Goal: Transaction & Acquisition: Purchase product/service

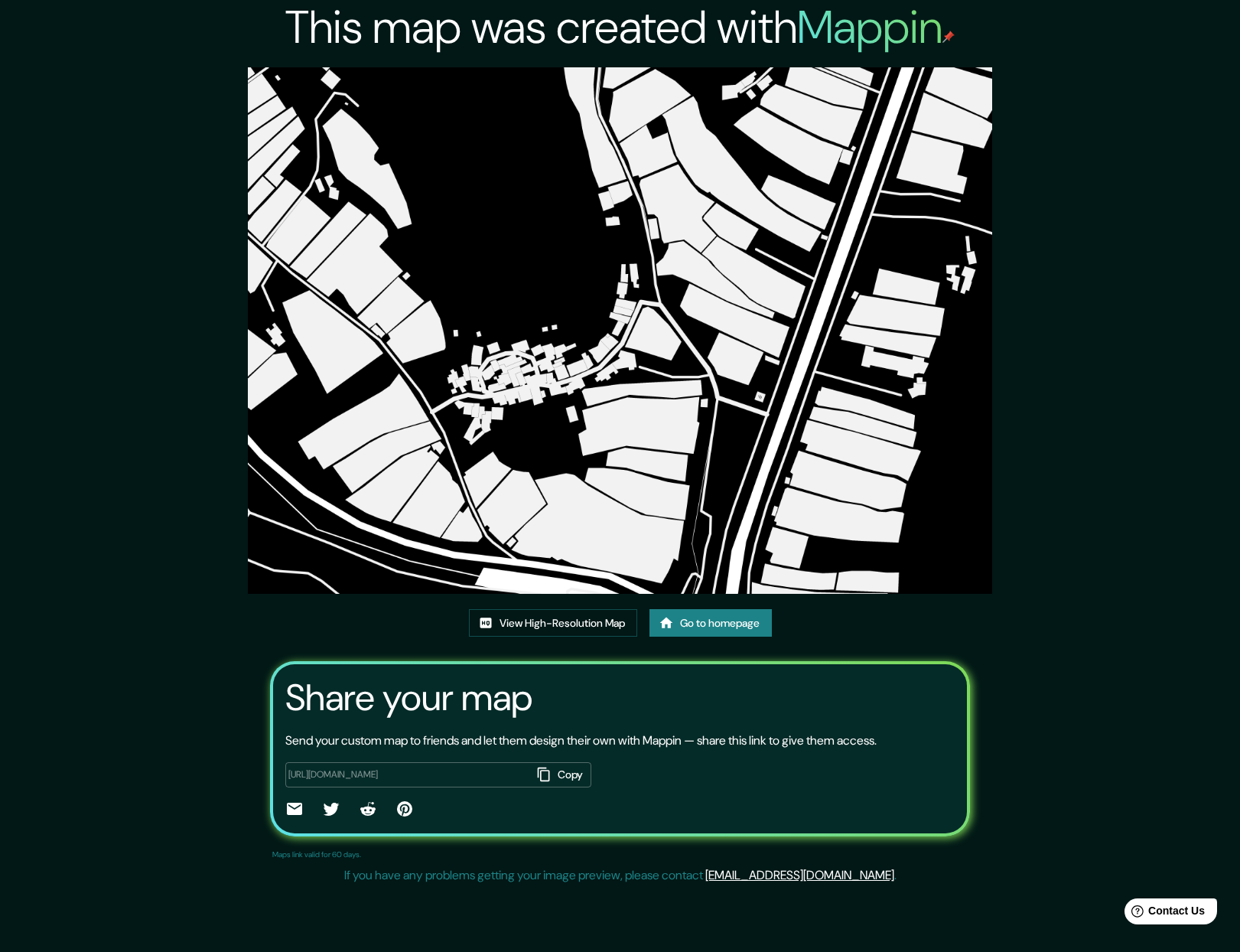
click at [719, 630] on link "Go to homepage" at bounding box center [710, 623] width 122 height 28
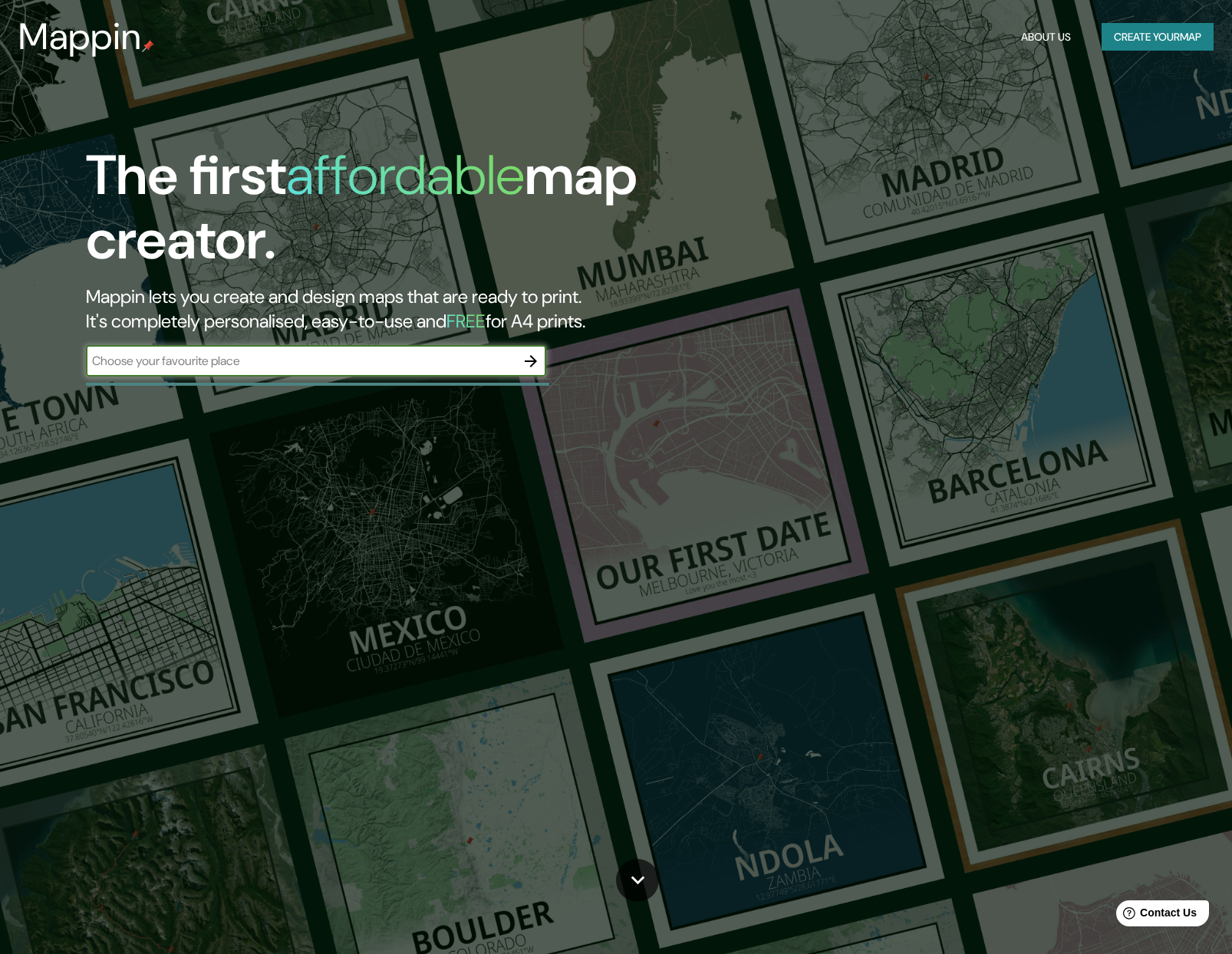
click at [252, 365] on input "text" at bounding box center [300, 360] width 429 height 17
type input "lújar"
click at [538, 359] on icon "button" at bounding box center [530, 361] width 18 height 18
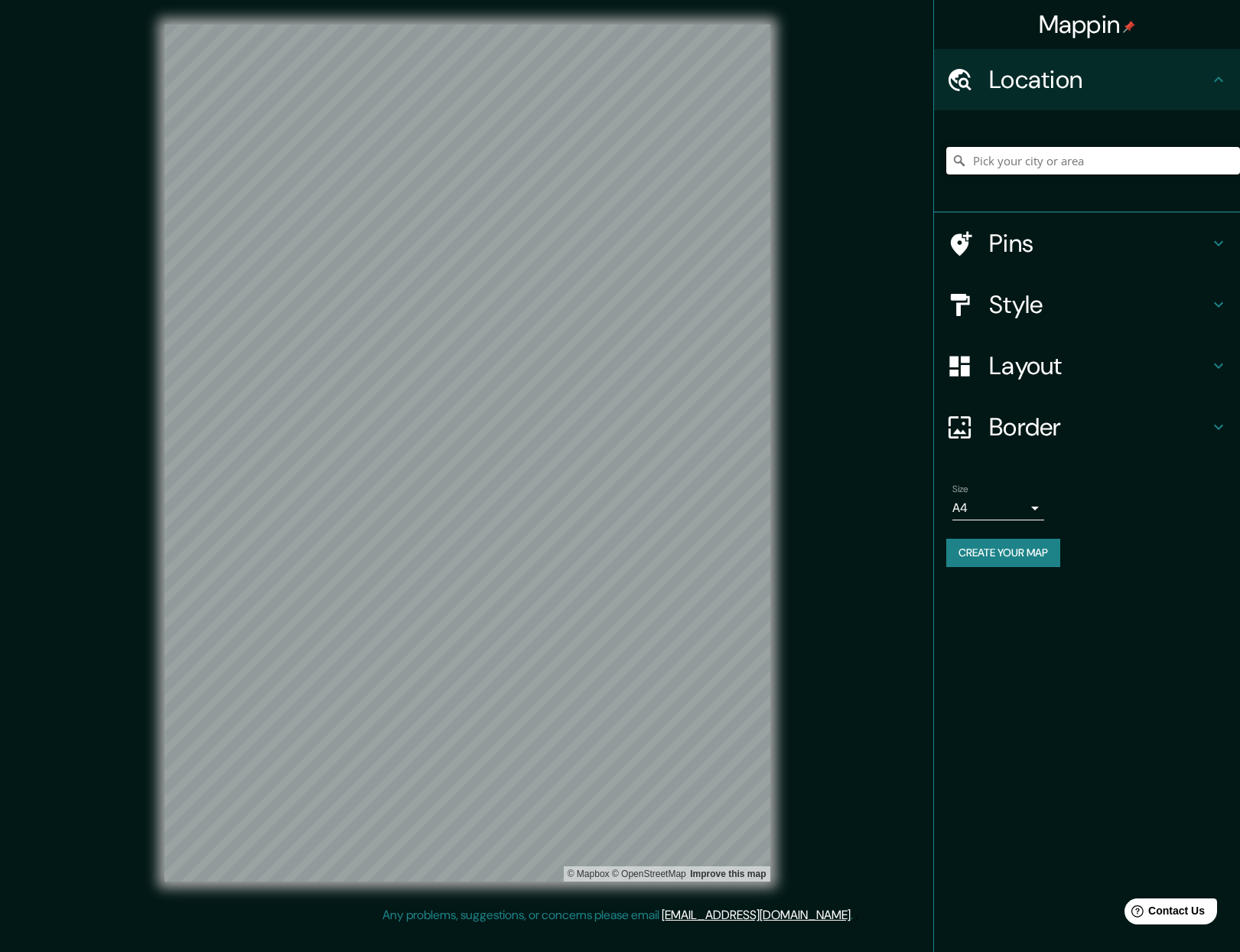
click at [1023, 161] on input "Pick your city or area" at bounding box center [1093, 161] width 293 height 28
click at [1012, 503] on body "Mappin Location Pins Style Layout Border Choose a border. Hint : you can make l…" at bounding box center [620, 476] width 1240 height 952
click at [1016, 571] on li "A3" at bounding box center [999, 568] width 92 height 28
type input "a4"
click at [1027, 381] on h4 "Layout" at bounding box center [1100, 365] width 220 height 30
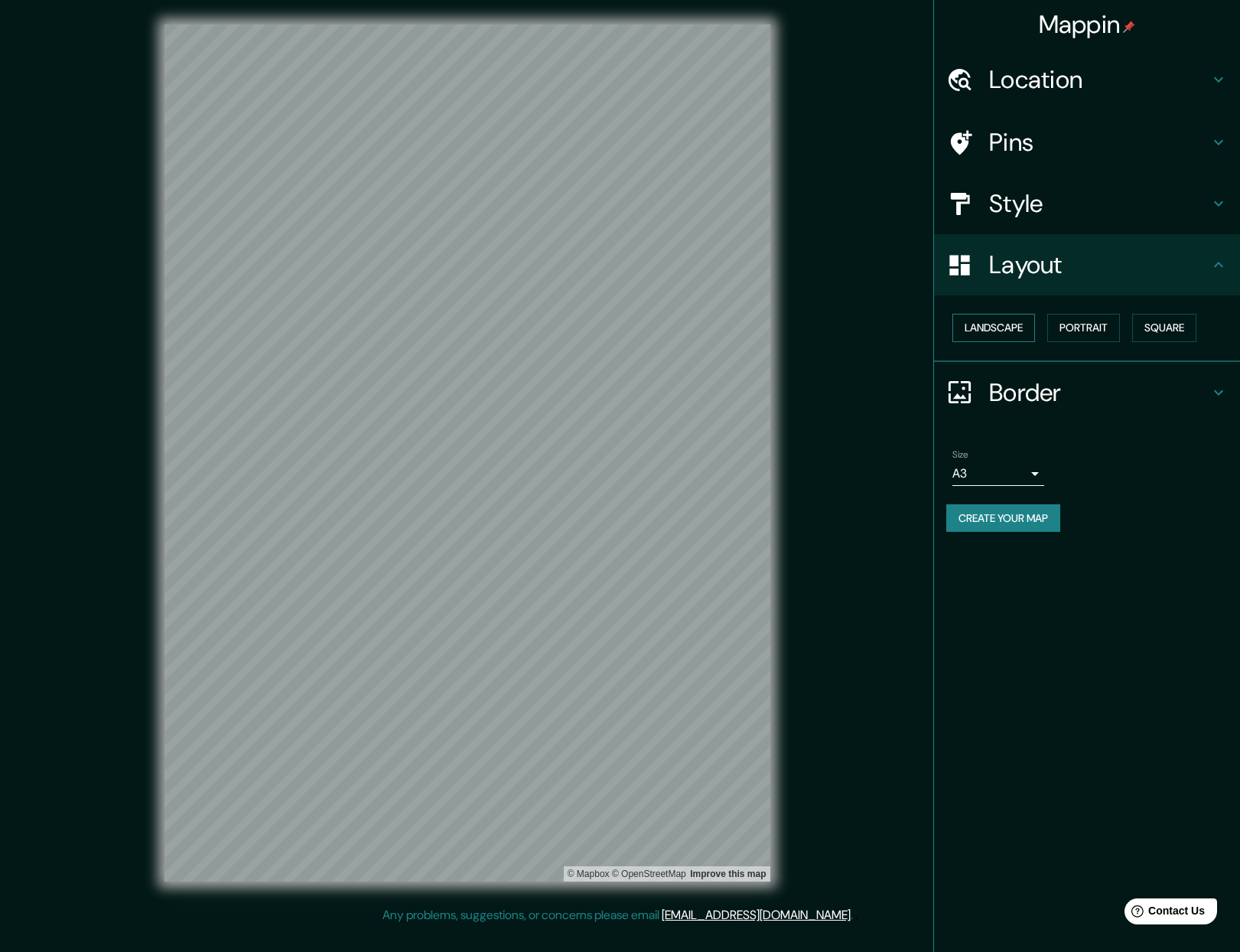
click at [994, 330] on button "Landscape" at bounding box center [994, 327] width 83 height 28
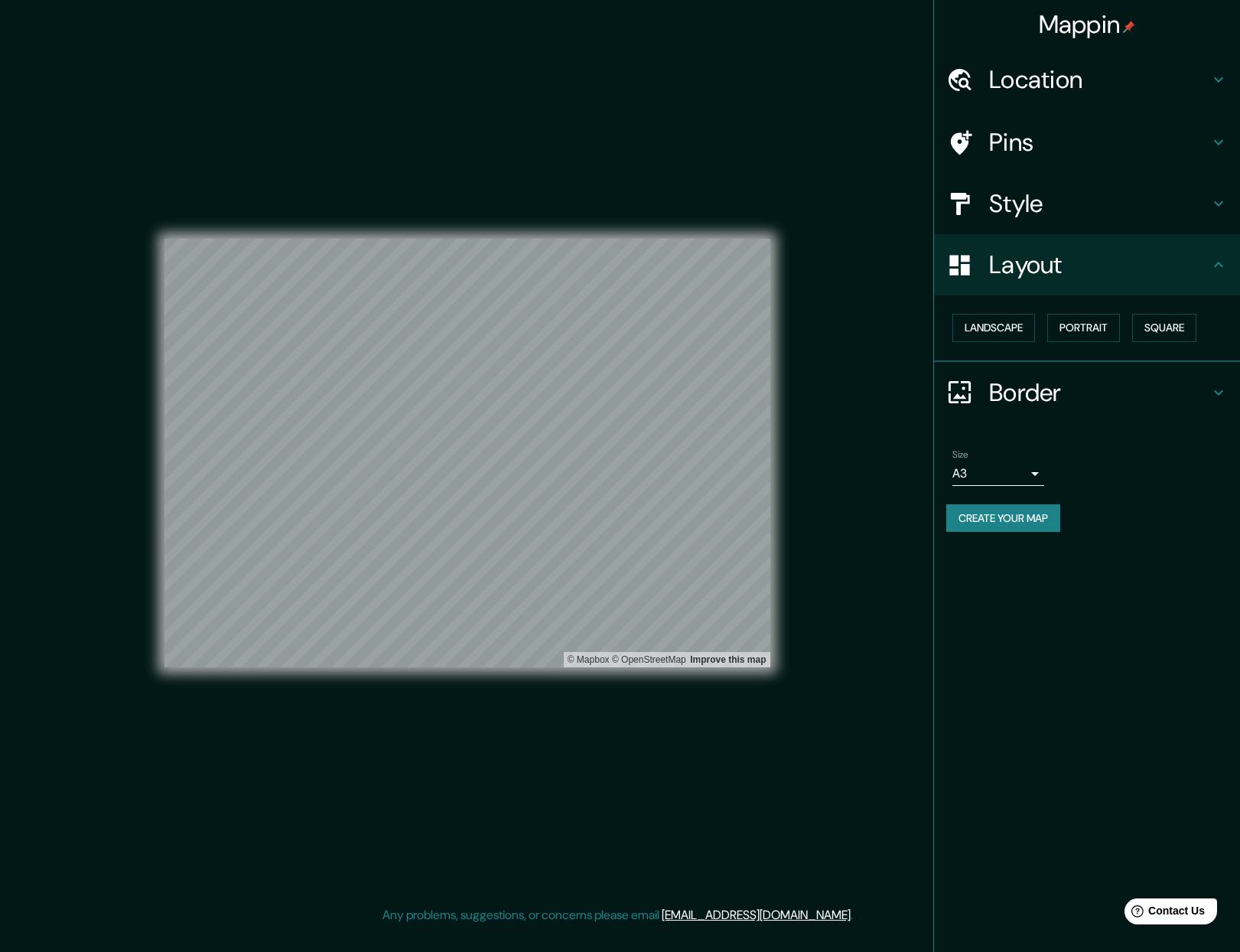
click at [1054, 207] on h4 "Style" at bounding box center [1100, 203] width 220 height 30
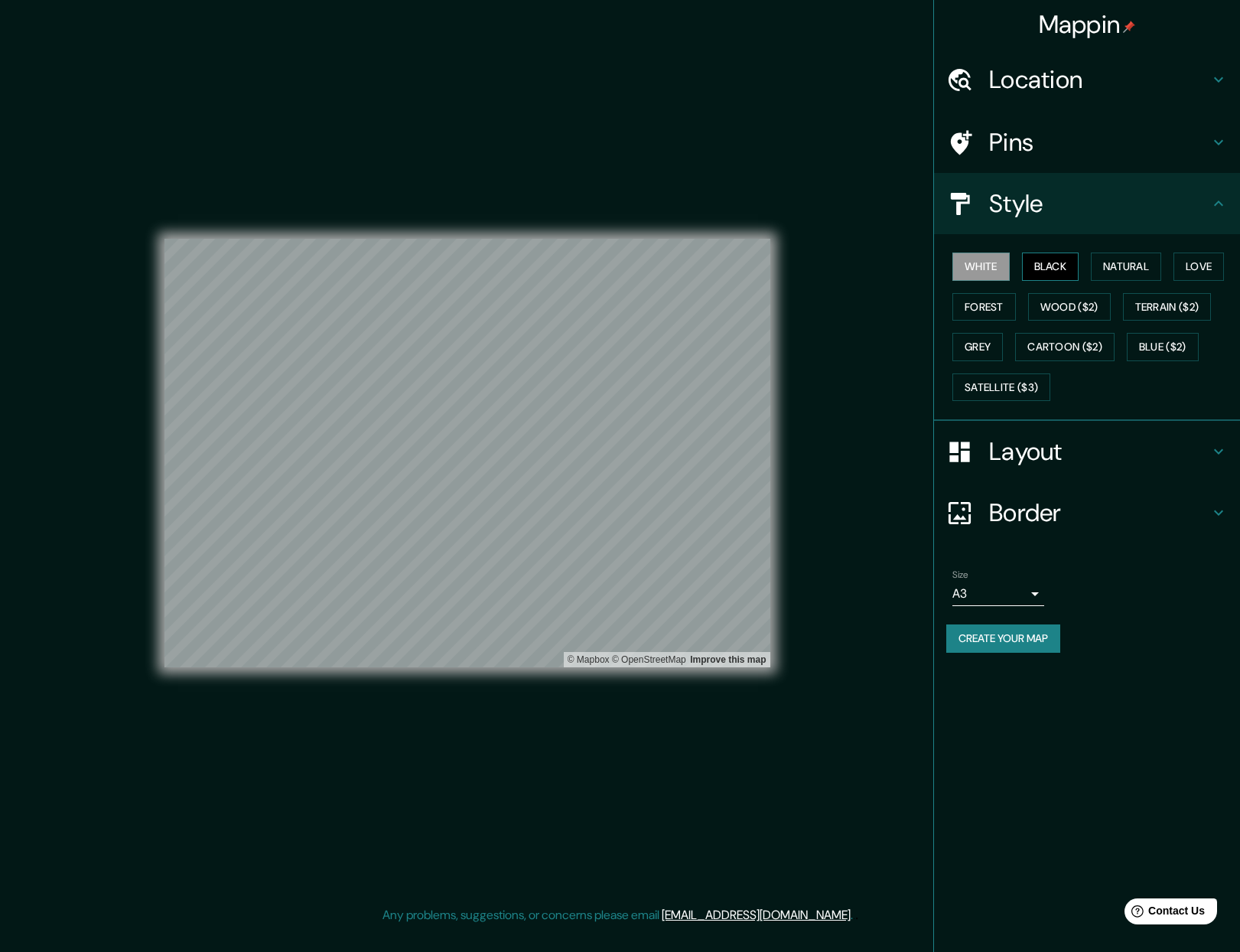
click at [1050, 260] on button "Black" at bounding box center [1051, 266] width 58 height 28
click at [1081, 73] on h4 "Location" at bounding box center [1100, 79] width 220 height 30
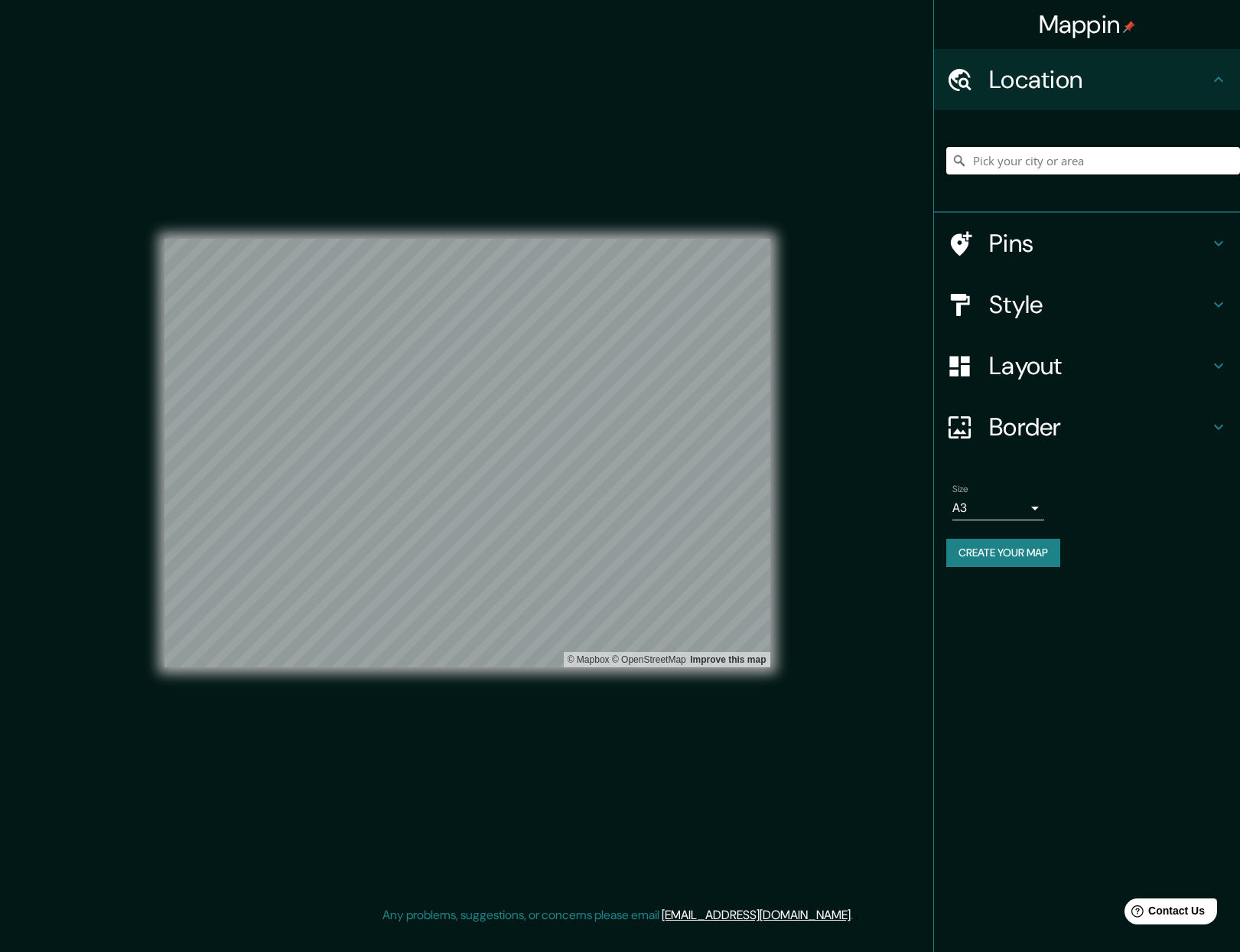
click at [1020, 169] on input "Pick your city or area" at bounding box center [1093, 161] width 293 height 28
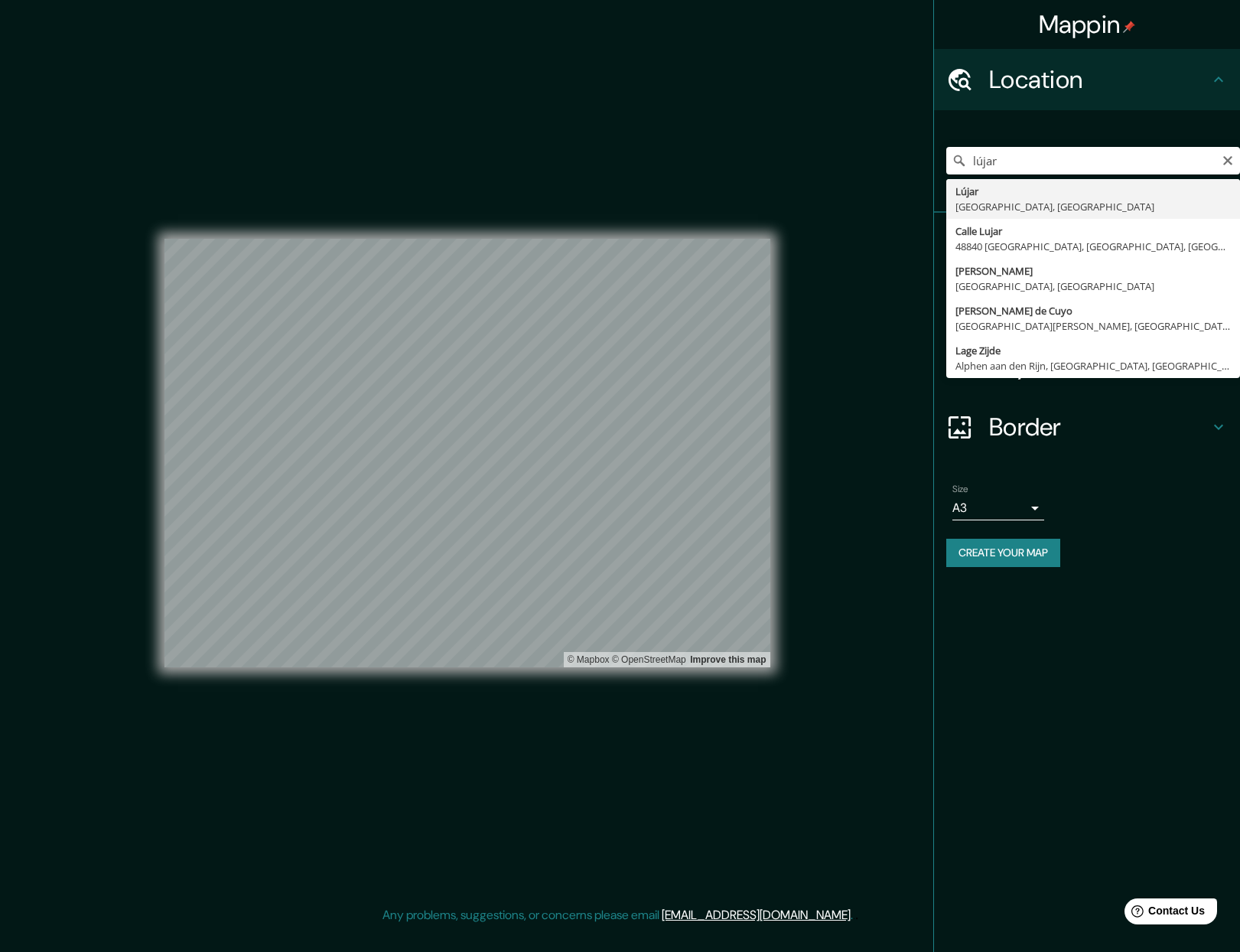
type input "Lújar, provincia de Granada, España"
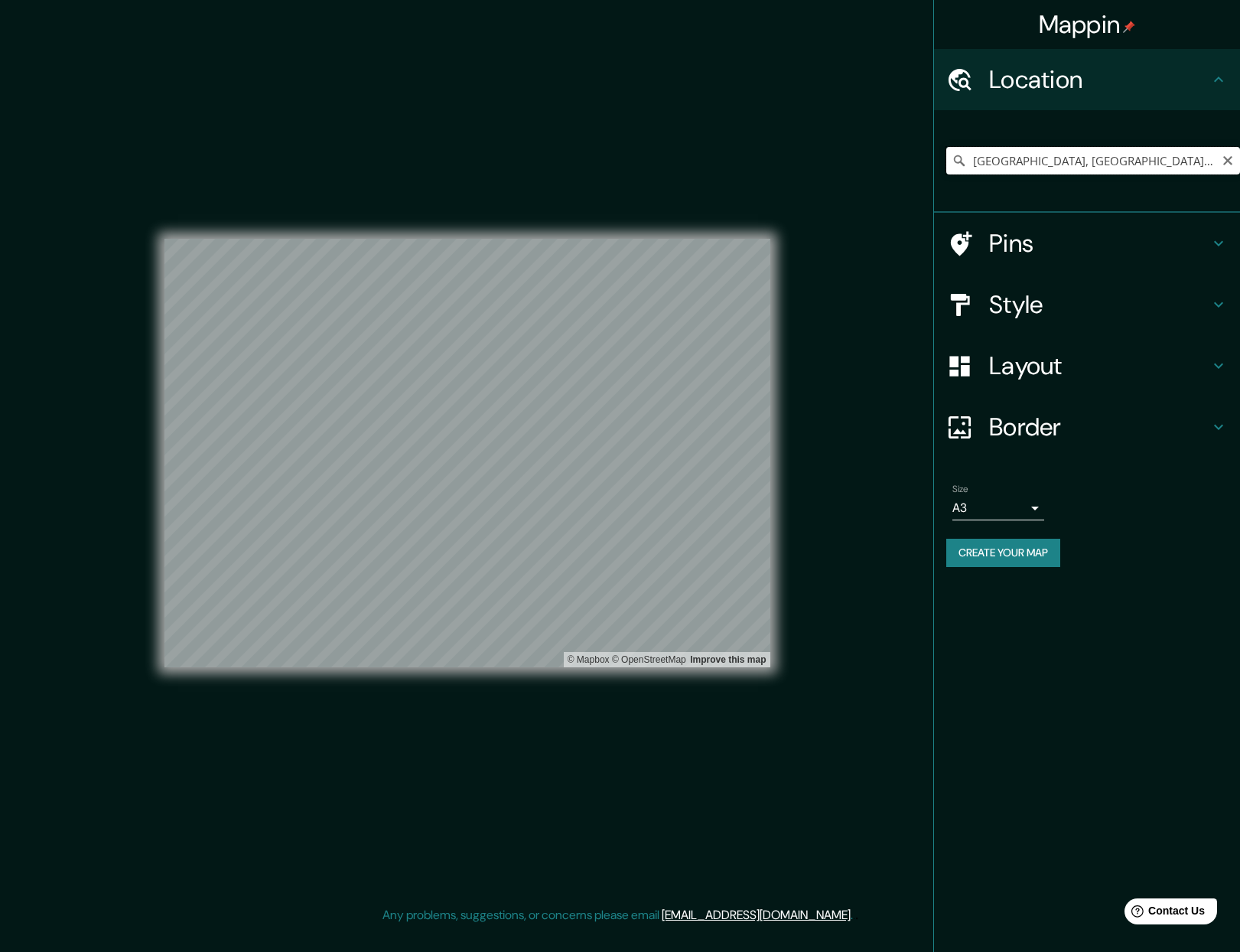
click at [1027, 160] on input "Lújar, provincia de Granada, España" at bounding box center [1093, 161] width 293 height 28
click at [1233, 158] on icon "Clear" at bounding box center [1227, 161] width 12 height 12
click at [1046, 163] on input "Pick your city or area" at bounding box center [1093, 161] width 293 height 28
click at [1032, 167] on input "Lújar, provincia de Granada, España" at bounding box center [1093, 161] width 293 height 28
drag, startPoint x: 1167, startPoint y: 164, endPoint x: 884, endPoint y: 163, distance: 283.0
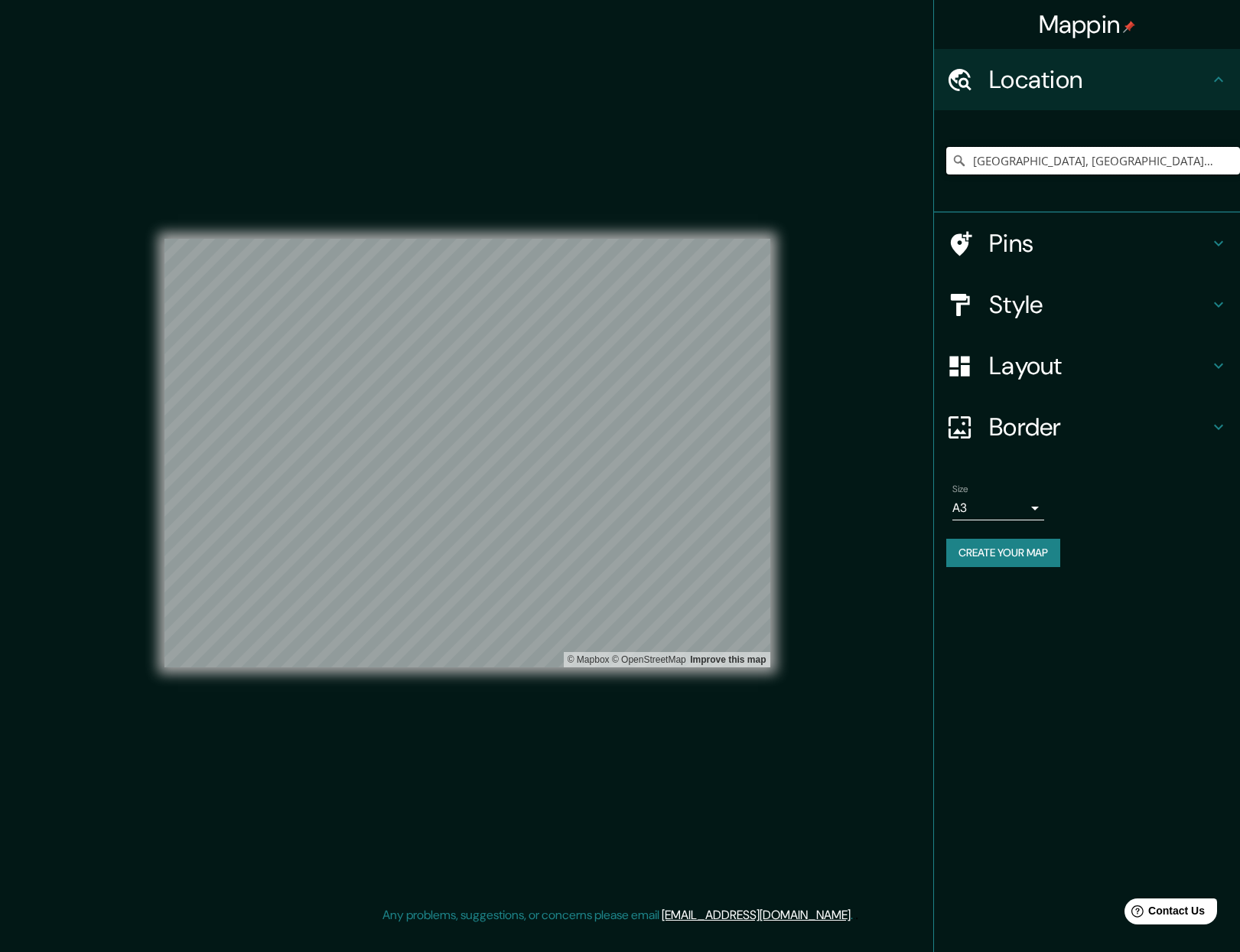
click at [884, 163] on div "Mappin Location Lújar, provincia de Granada, España Pins Style Layout Border Ch…" at bounding box center [620, 465] width 1240 height 930
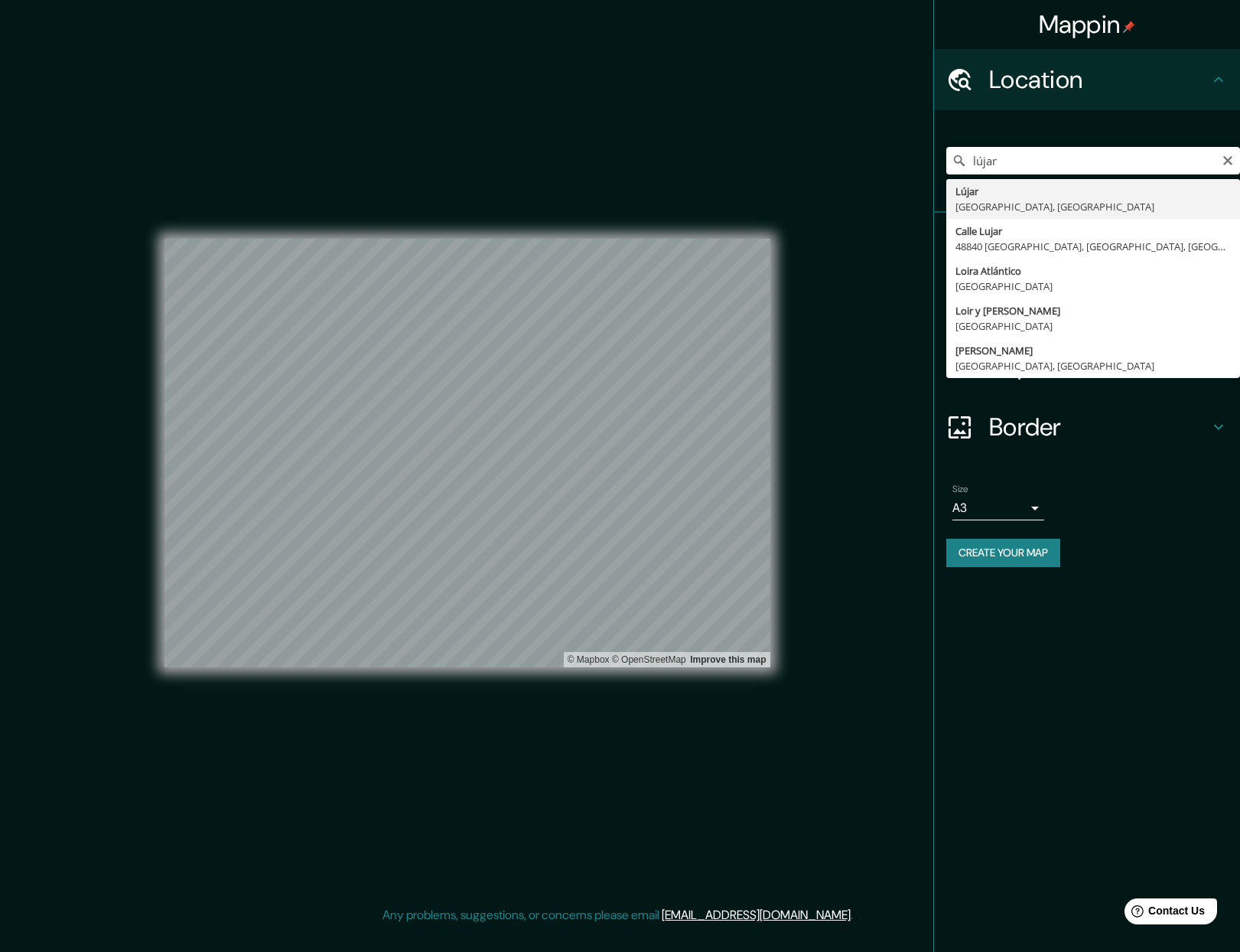
type input "Lújar, provincia de Granada, España"
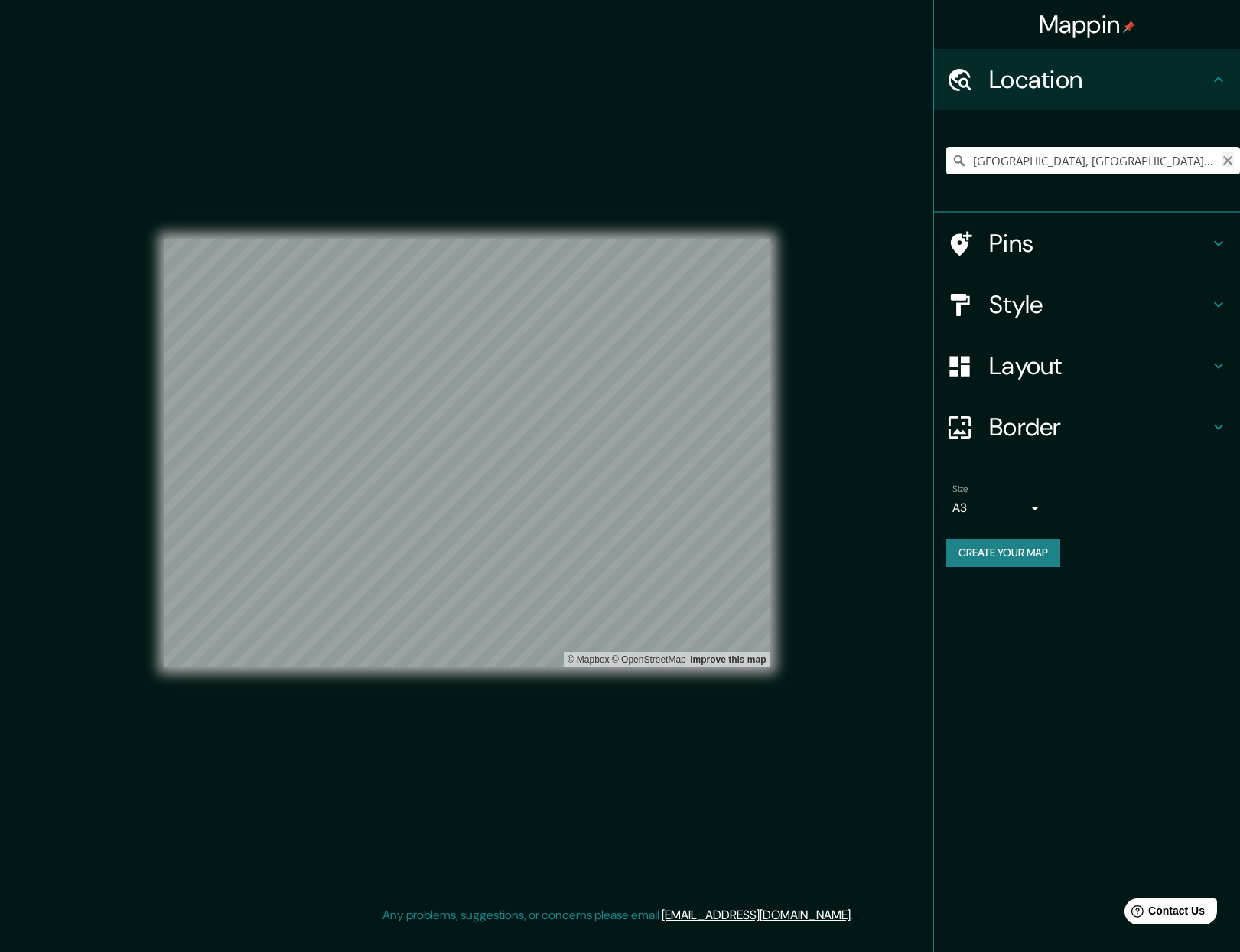
click at [1230, 160] on icon "Clear" at bounding box center [1227, 161] width 12 height 12
click at [980, 562] on button "Create your map" at bounding box center [1003, 552] width 114 height 28
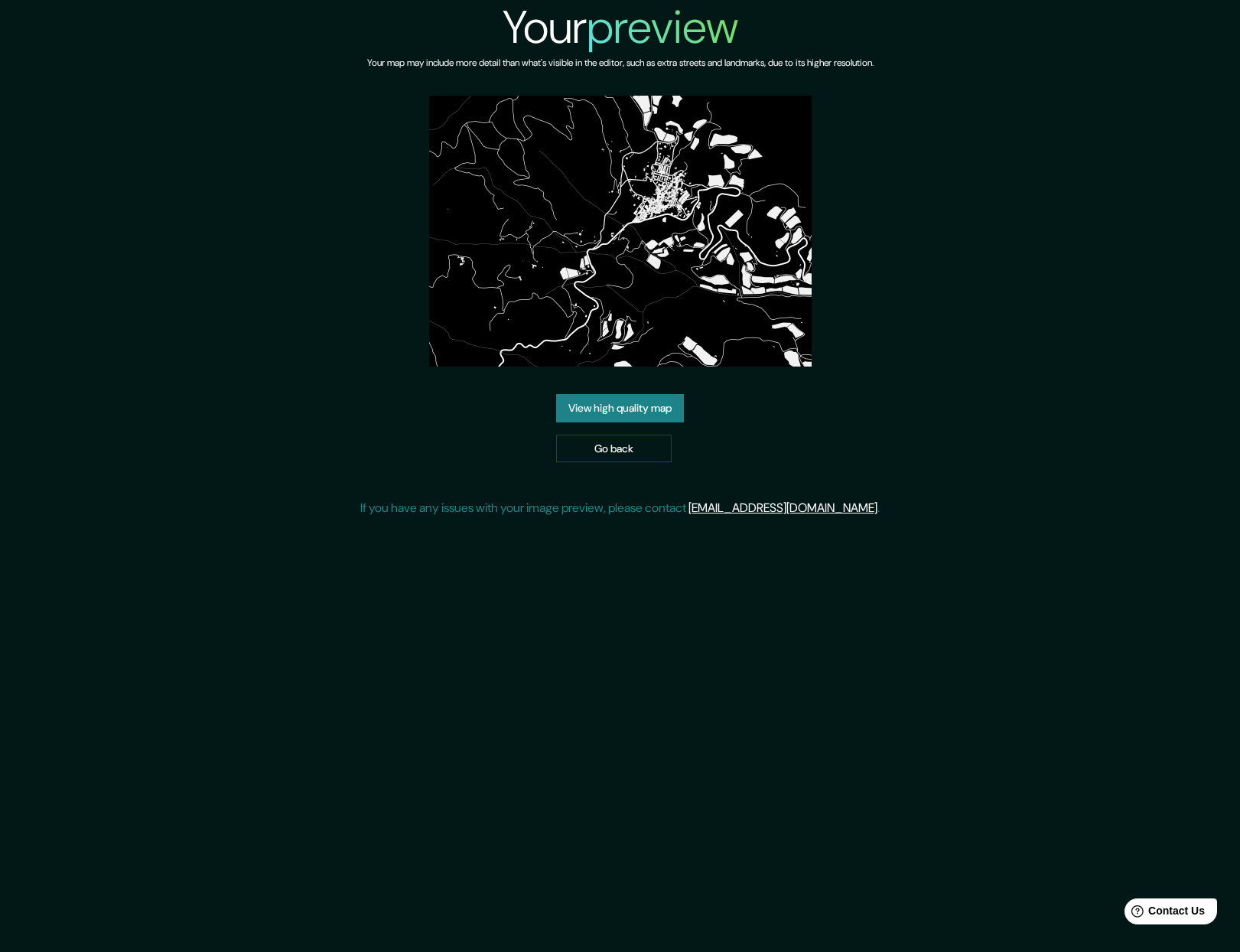
click at [614, 411] on link "View high quality map" at bounding box center [620, 408] width 127 height 28
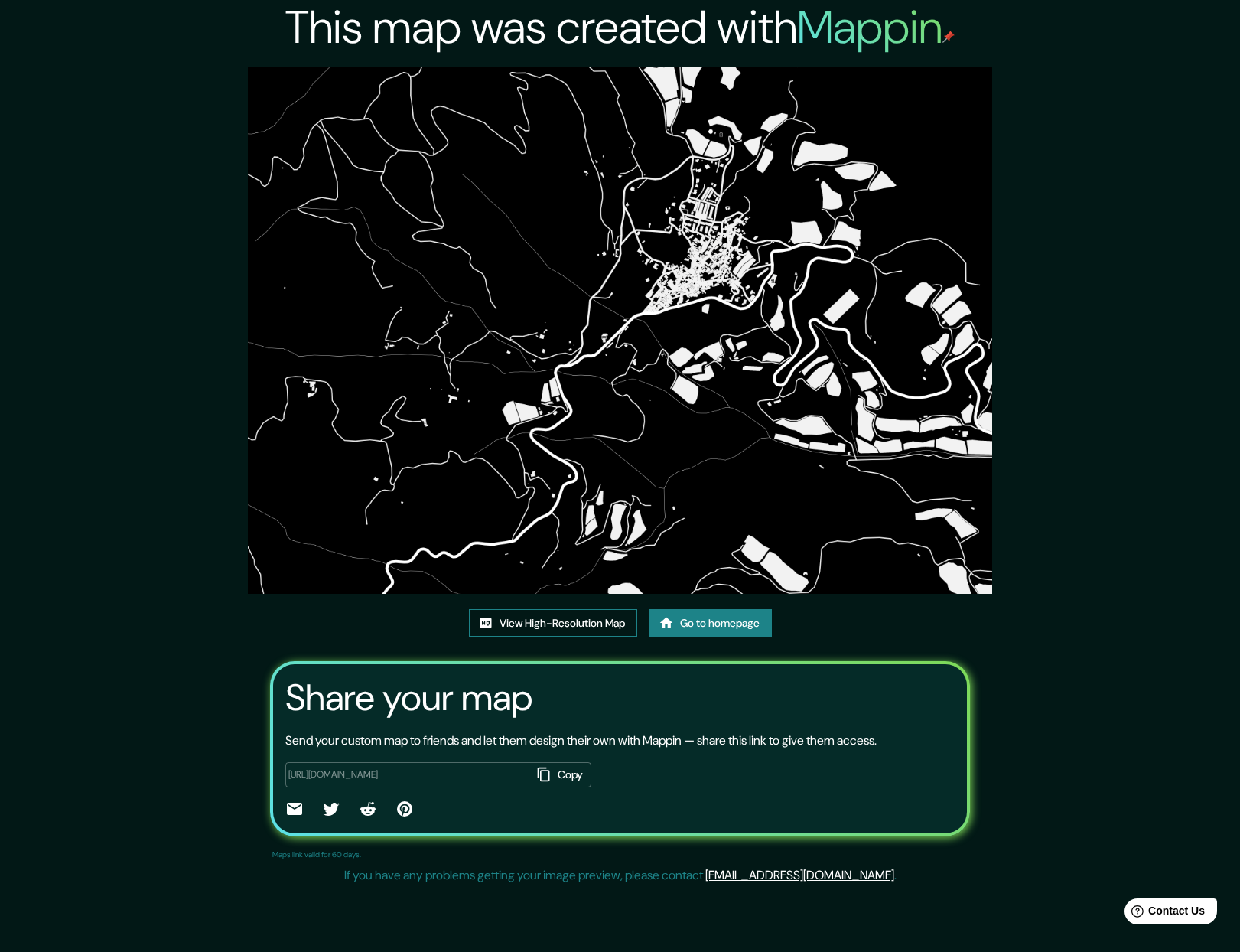
click at [543, 625] on link "View High-Resolution Map" at bounding box center [553, 623] width 169 height 28
